Goal: Information Seeking & Learning: Learn about a topic

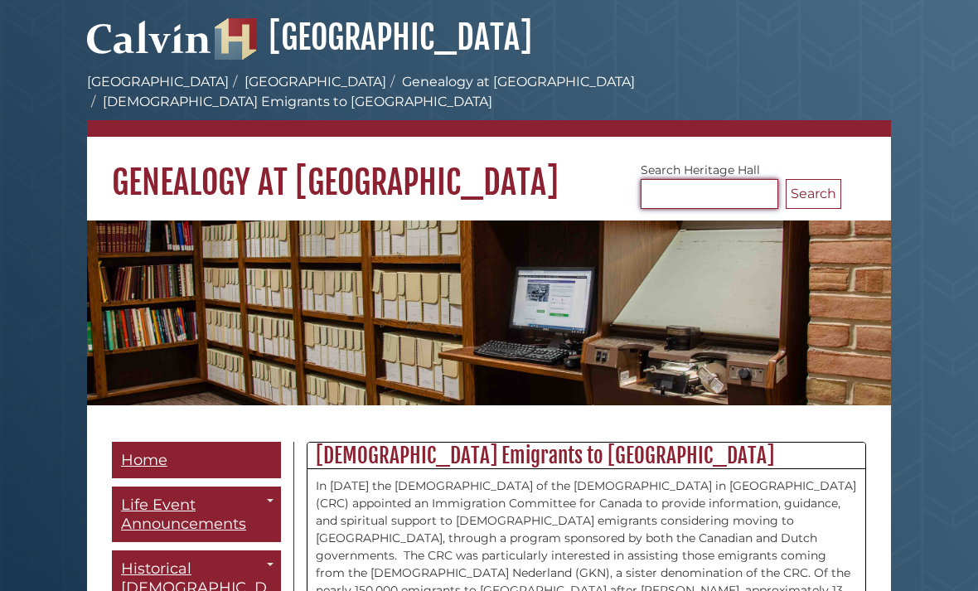
click at [677, 179] on input "Search [GEOGRAPHIC_DATA]" at bounding box center [710, 194] width 138 height 30
type input "*******"
click at [814, 180] on button "Search" at bounding box center [814, 194] width 56 height 30
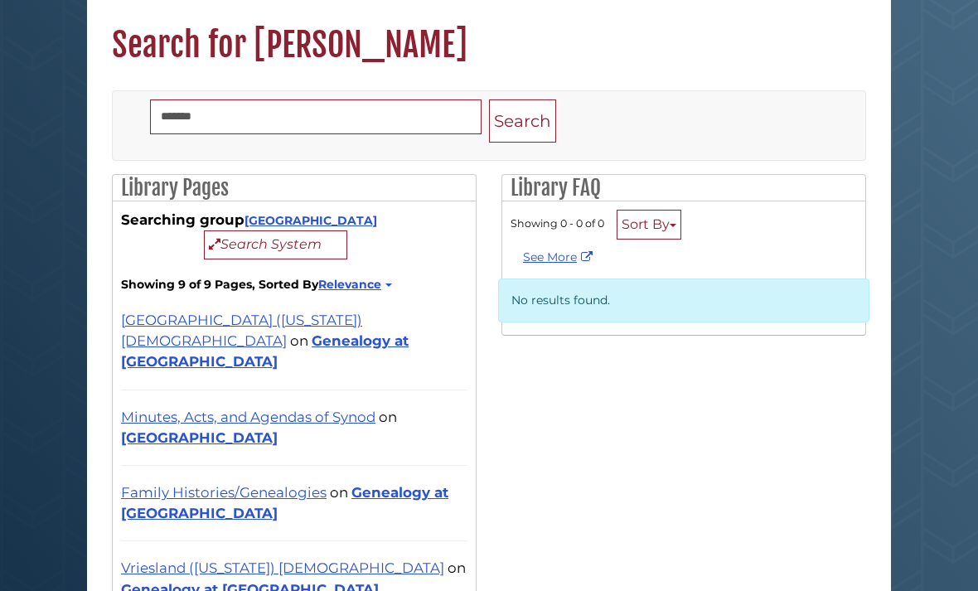
scroll to position [119, 0]
click at [278, 325] on link "Drenthe (Michigan) Presbyterian Church" at bounding box center [241, 329] width 241 height 37
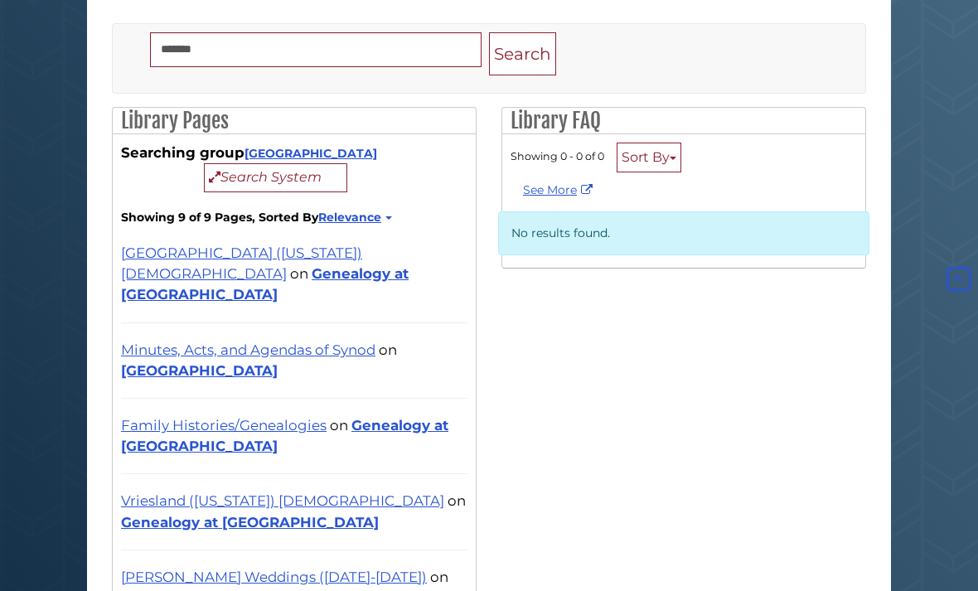
click at [386, 341] on span "on" at bounding box center [388, 349] width 18 height 17
click at [278, 362] on link "[GEOGRAPHIC_DATA]" at bounding box center [199, 370] width 157 height 17
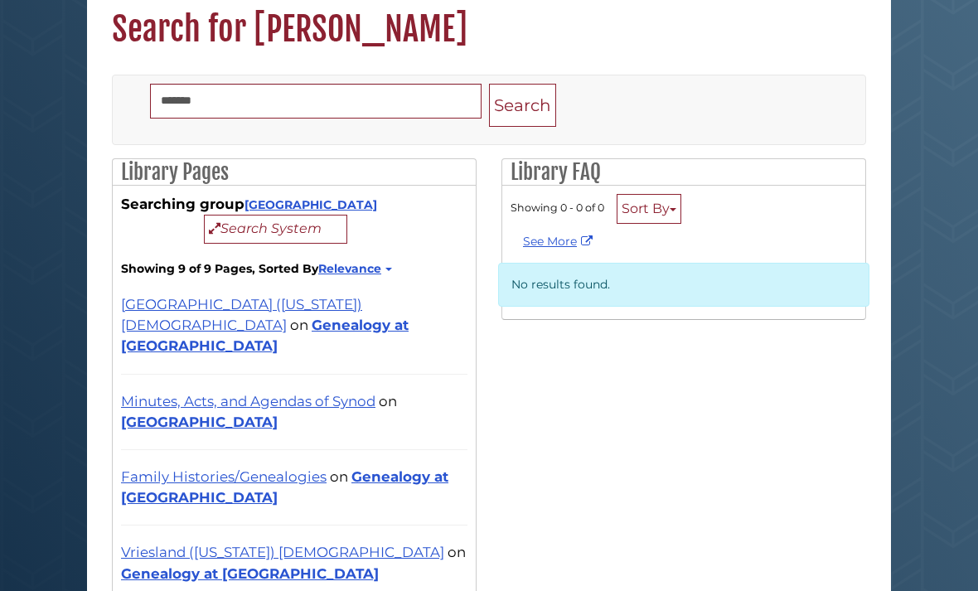
scroll to position [132, 0]
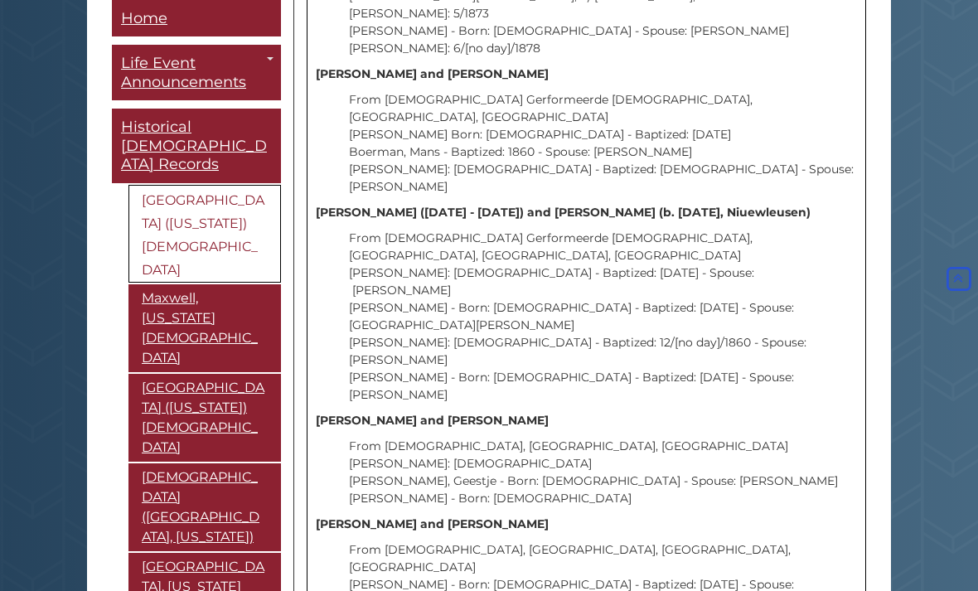
scroll to position [1339, 0]
